Goal: Check status: Check status

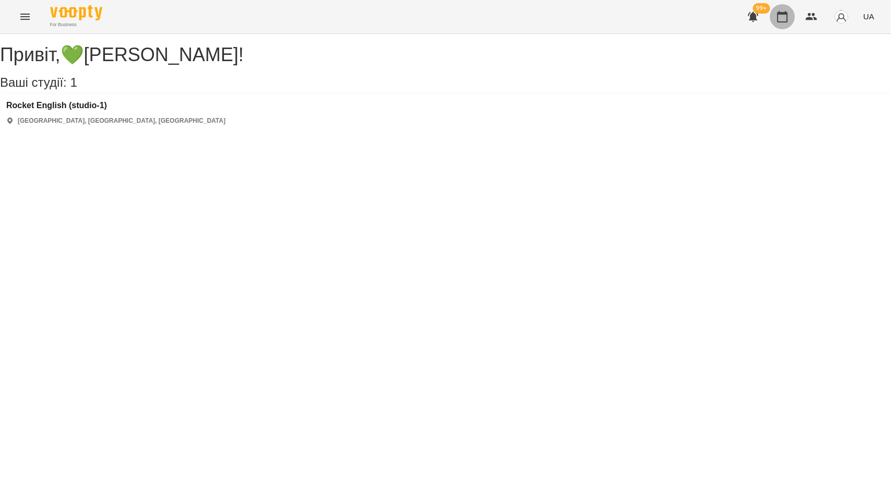
click at [788, 17] on icon "button" at bounding box center [783, 16] width 13 height 13
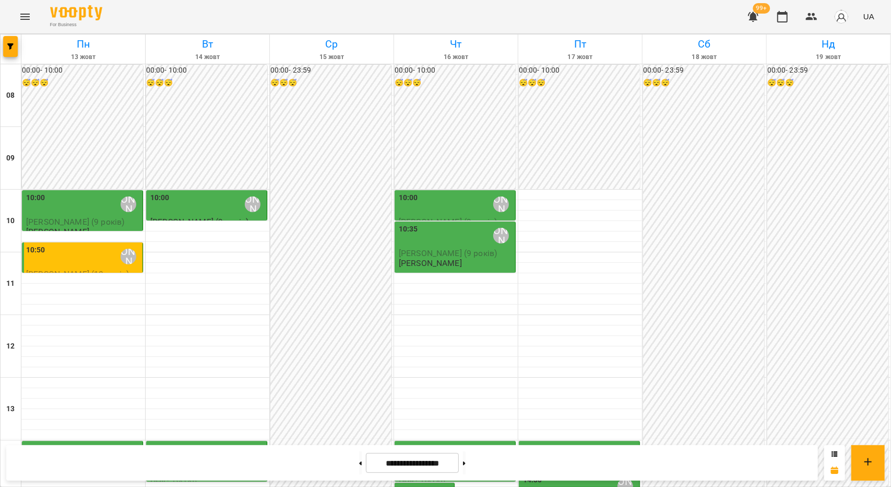
click at [462, 260] on p "[PERSON_NAME]" at bounding box center [430, 263] width 63 height 9
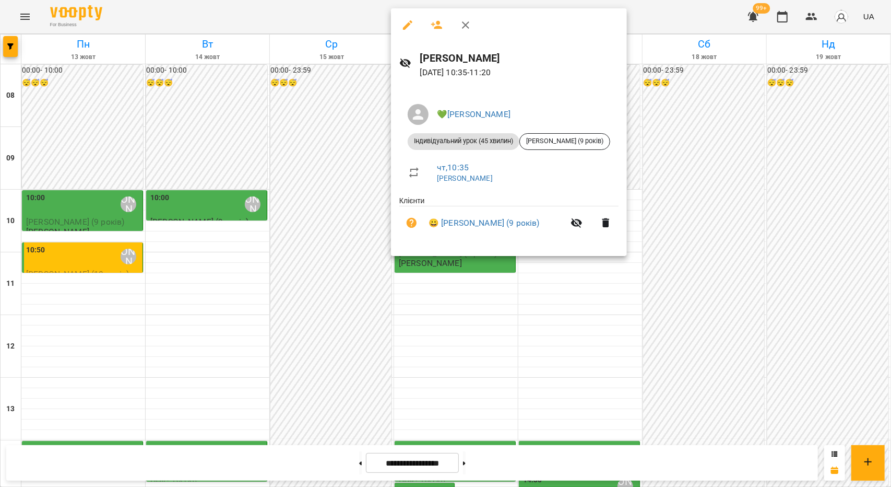
click at [478, 347] on div at bounding box center [445, 243] width 891 height 487
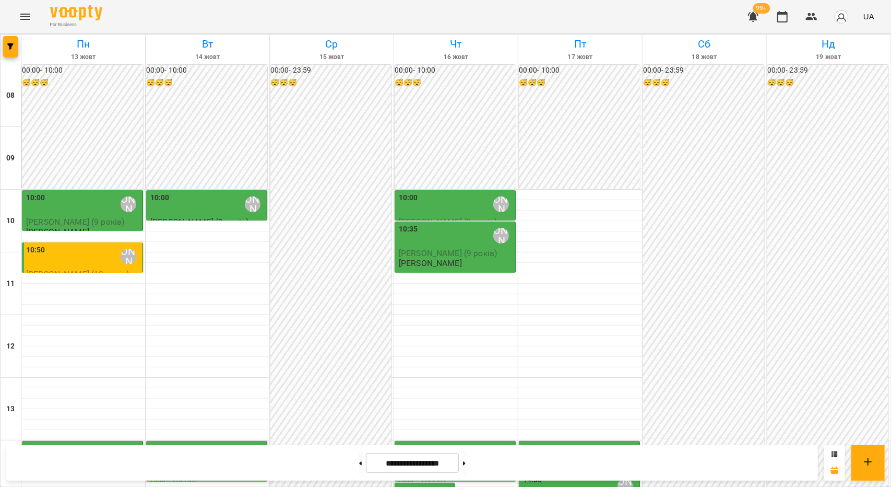
scroll to position [261, 0]
click at [468, 443] on div "14:00 💚[PERSON_NAME]" at bounding box center [456, 455] width 114 height 24
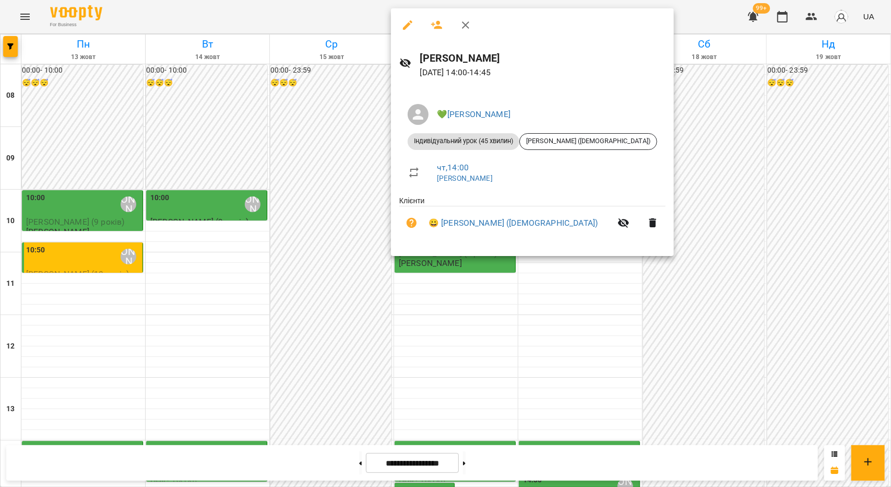
click at [454, 294] on div at bounding box center [445, 243] width 891 height 487
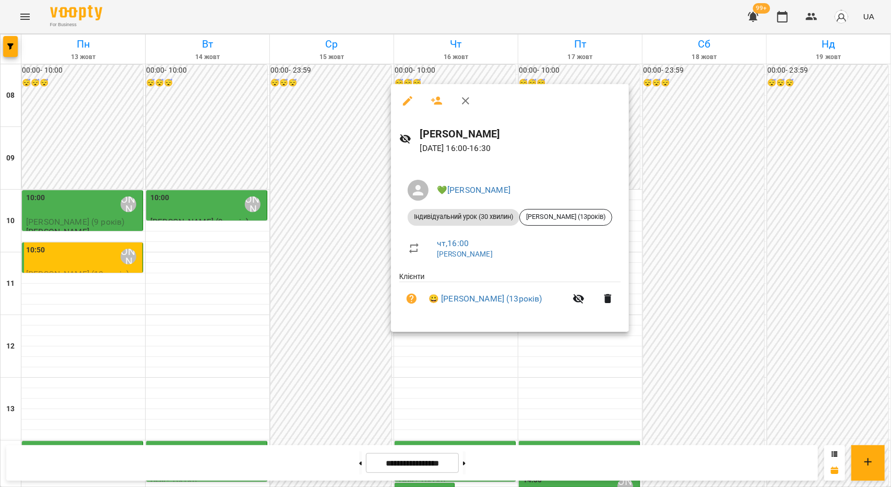
click at [418, 374] on div at bounding box center [445, 243] width 891 height 487
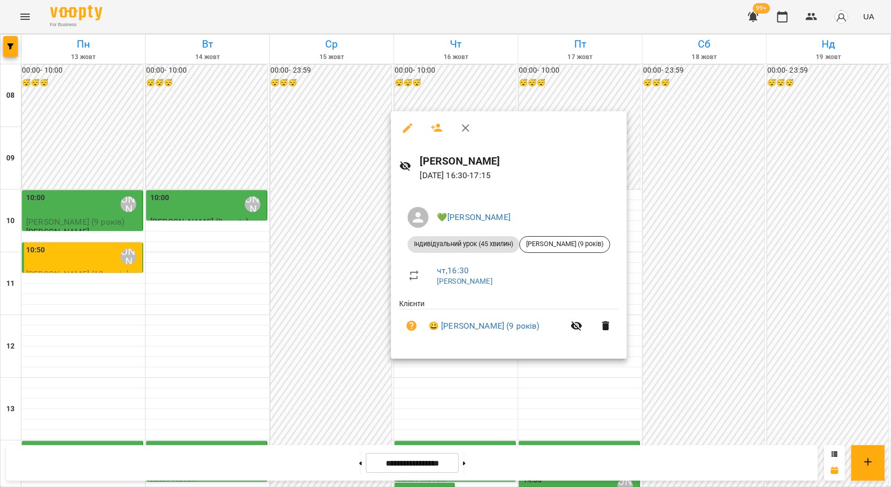
click at [426, 367] on div at bounding box center [445, 243] width 891 height 487
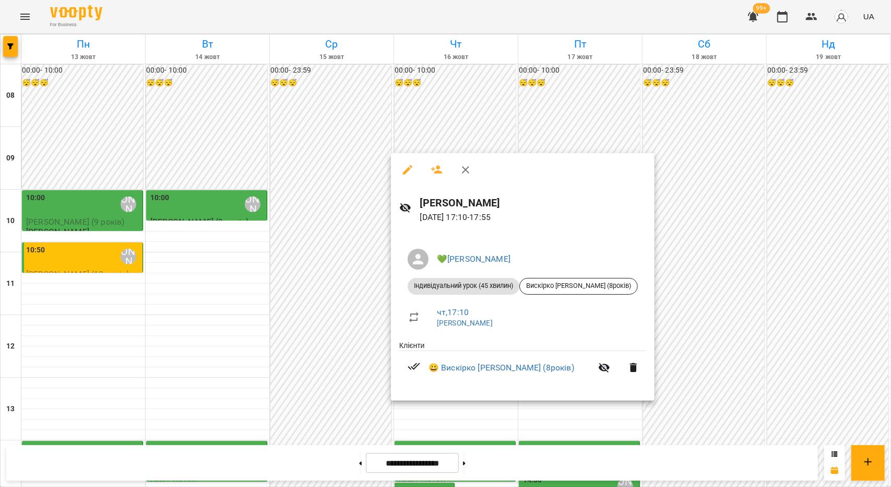
click at [378, 430] on div at bounding box center [445, 243] width 891 height 487
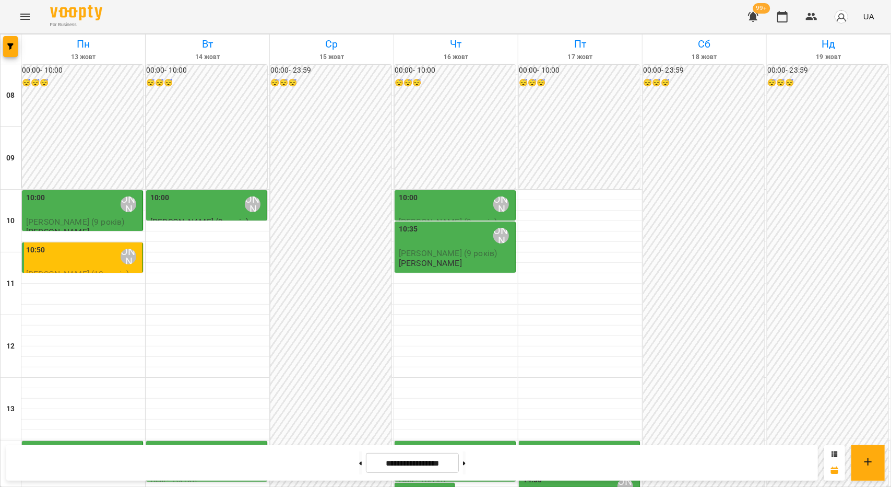
scroll to position [470, 0]
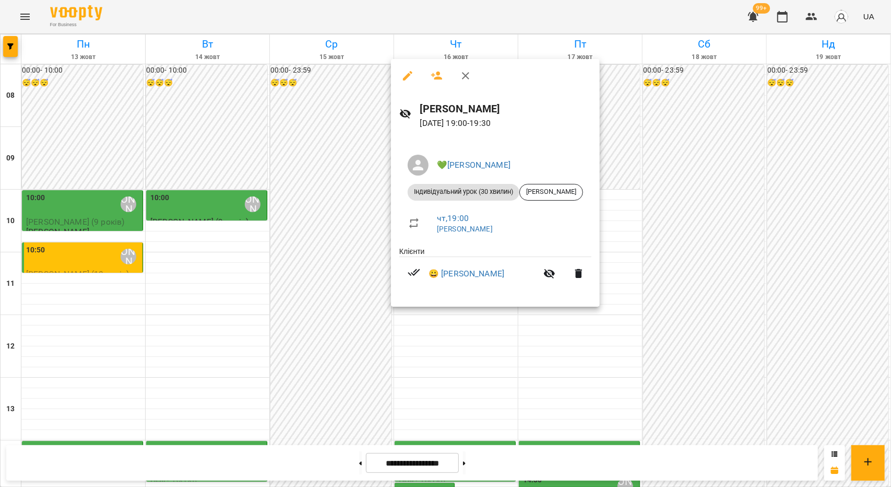
click at [421, 401] on div at bounding box center [445, 243] width 891 height 487
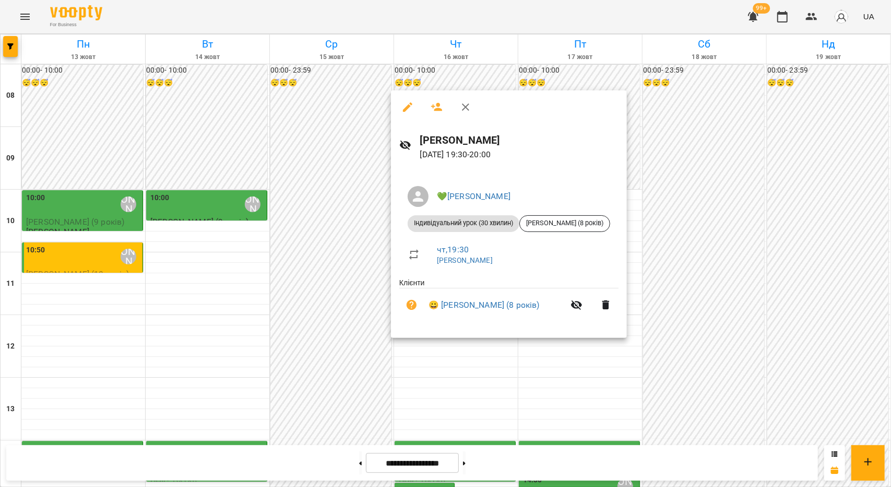
click at [372, 334] on div at bounding box center [445, 243] width 891 height 487
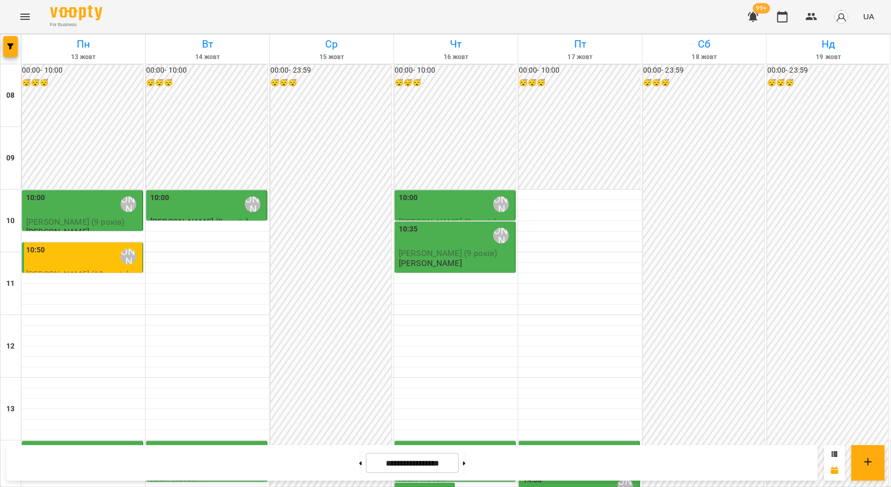
scroll to position [313, 0]
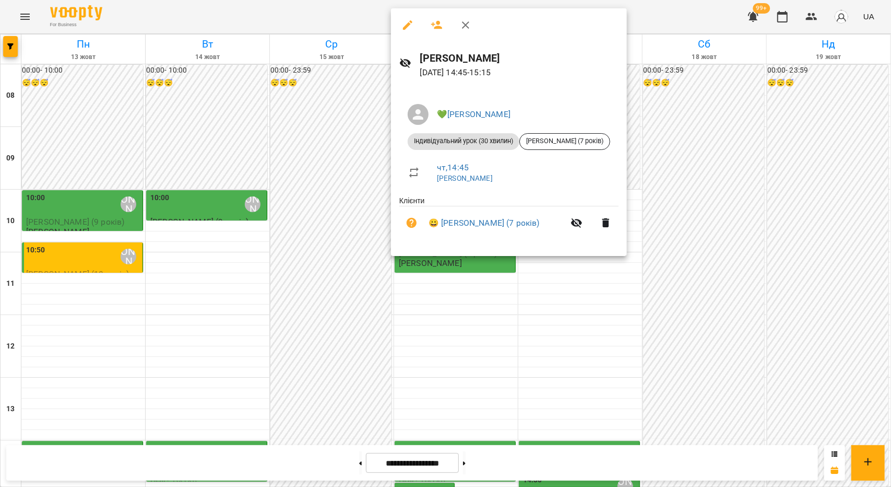
click at [428, 300] on div at bounding box center [445, 243] width 891 height 487
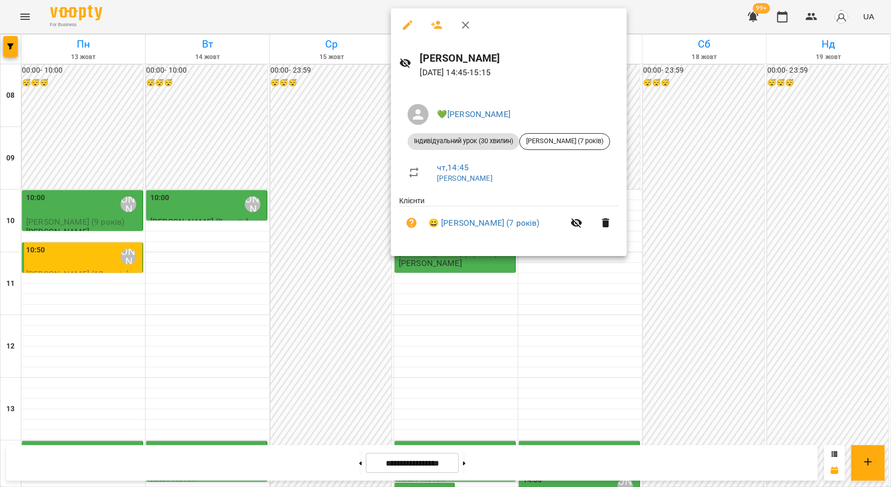
click at [481, 284] on div at bounding box center [445, 243] width 891 height 487
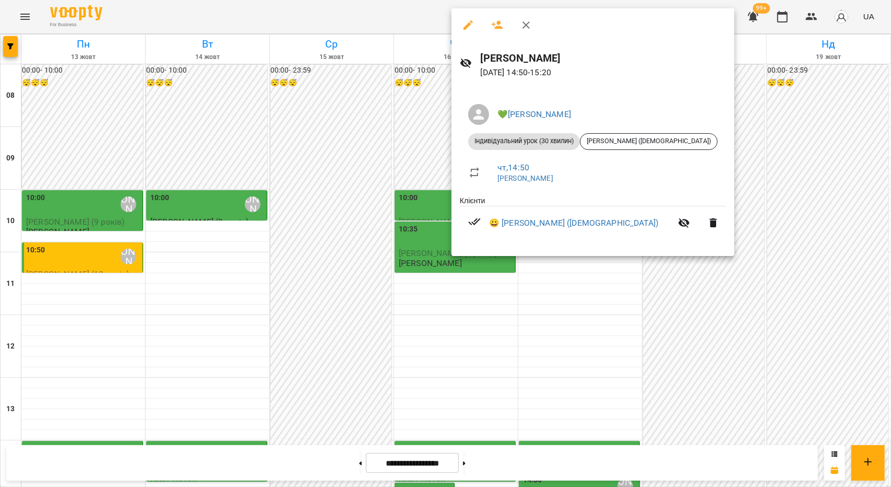
click at [407, 261] on div at bounding box center [445, 243] width 891 height 487
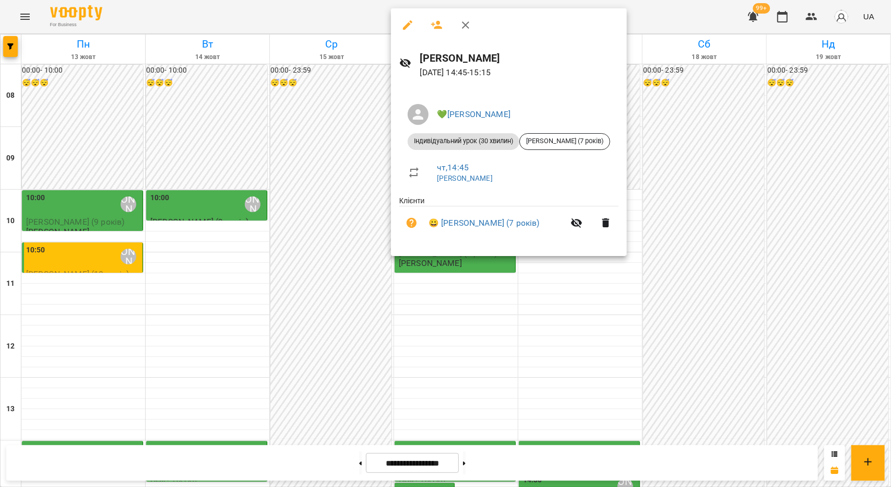
click at [442, 346] on div at bounding box center [445, 243] width 891 height 487
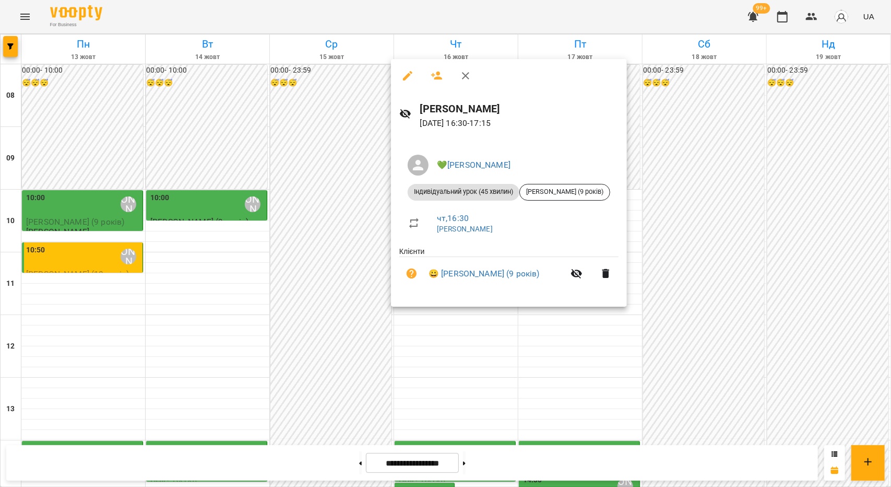
click at [766, 336] on div at bounding box center [445, 243] width 891 height 487
